Goal: Task Accomplishment & Management: Use online tool/utility

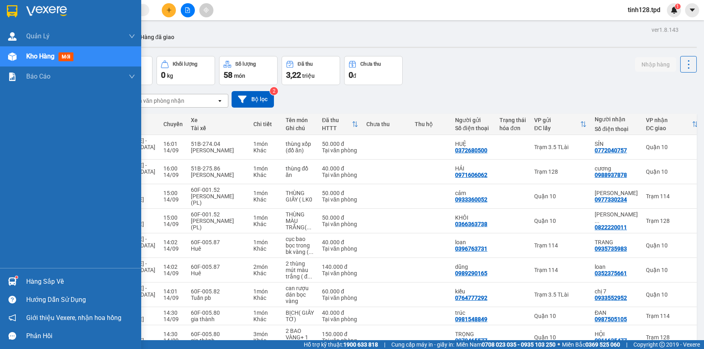
click at [4, 280] on div "Hàng sắp về" at bounding box center [70, 282] width 141 height 18
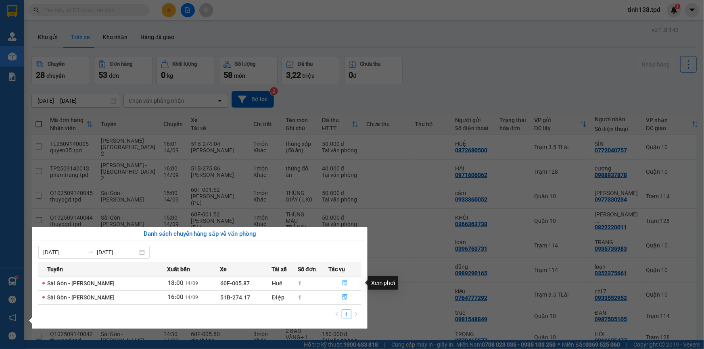
drag, startPoint x: 344, startPoint y: 284, endPoint x: 340, endPoint y: 286, distance: 4.9
click at [345, 284] on icon "file-done" at bounding box center [345, 283] width 6 height 6
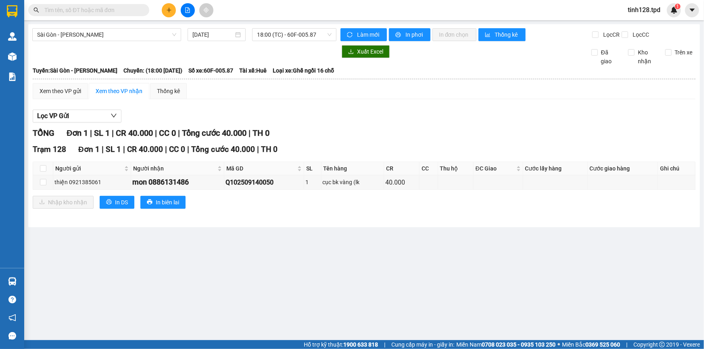
click at [330, 291] on main "[GEOGRAPHIC_DATA] - [PERSON_NAME] [DATE] 18:00 (TC) - 60F-005.87 Làm mới In phơ…" at bounding box center [352, 170] width 704 height 340
click at [359, 274] on main "[GEOGRAPHIC_DATA] - [PERSON_NAME] [DATE] 18:00 (TC) - 60F-005.87 Làm mới In phơ…" at bounding box center [352, 170] width 704 height 340
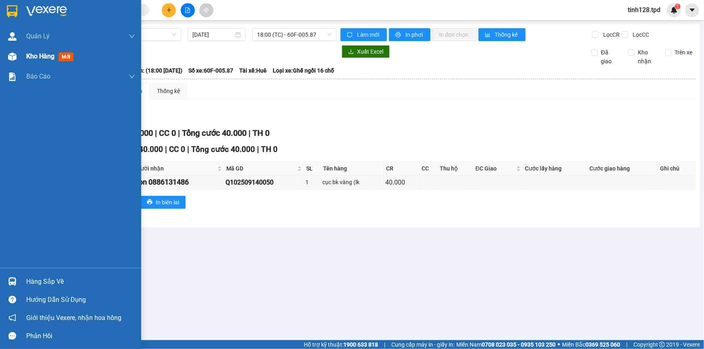
click at [27, 54] on span "Kho hàng" at bounding box center [40, 56] width 28 height 8
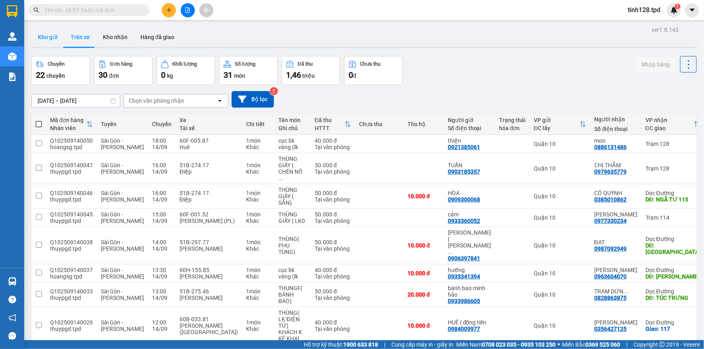
click at [50, 38] on button "Kho gửi" at bounding box center [47, 36] width 33 height 19
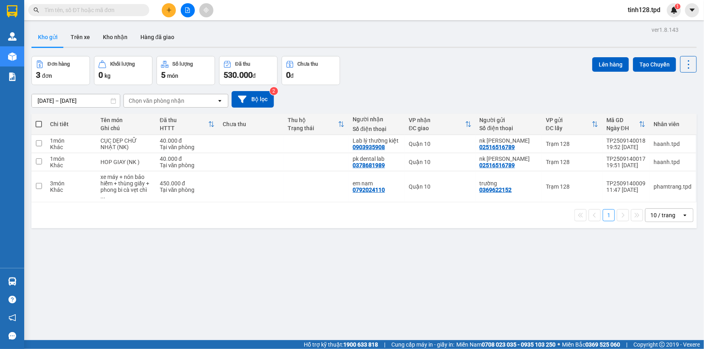
click at [36, 128] on th at bounding box center [38, 124] width 15 height 21
click at [40, 126] on span at bounding box center [38, 124] width 6 height 6
click at [39, 120] on input "checkbox" at bounding box center [39, 120] width 0 height 0
checkbox input "true"
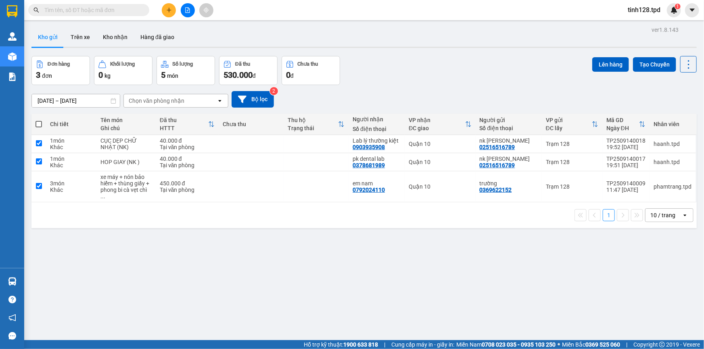
checkbox input "true"
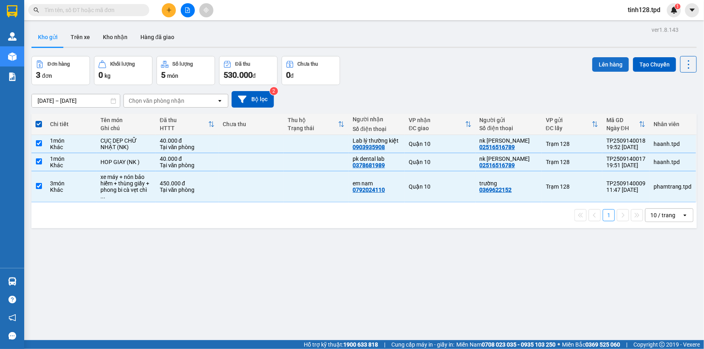
click at [615, 62] on button "Lên hàng" at bounding box center [610, 64] width 37 height 15
